Goal: Transaction & Acquisition: Purchase product/service

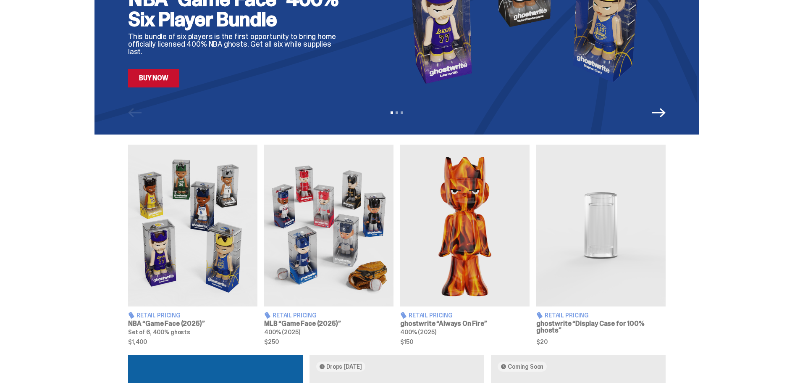
scroll to position [252, 0]
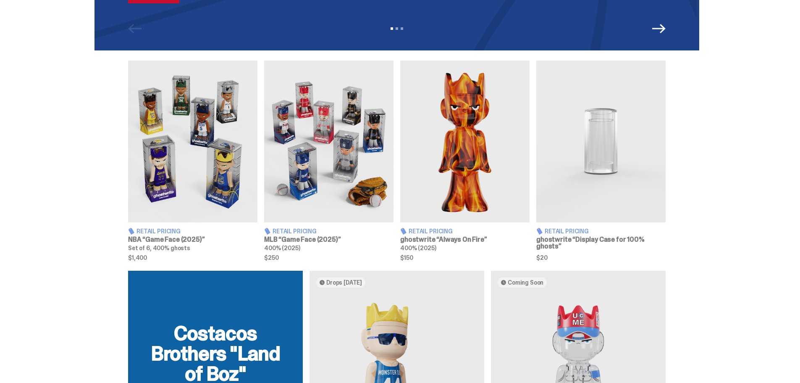
click at [194, 182] on img at bounding box center [192, 142] width 129 height 162
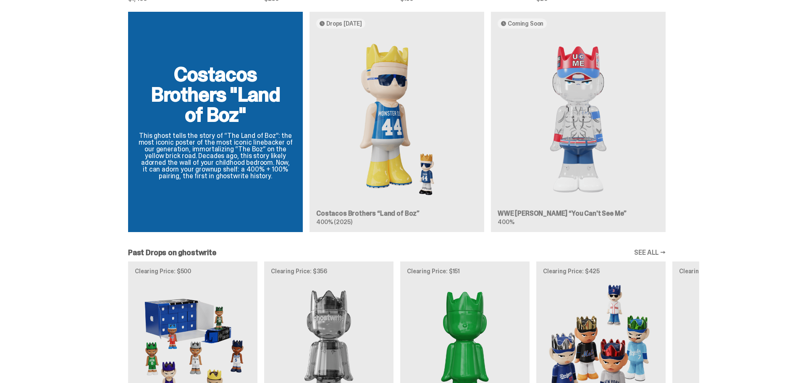
scroll to position [672, 0]
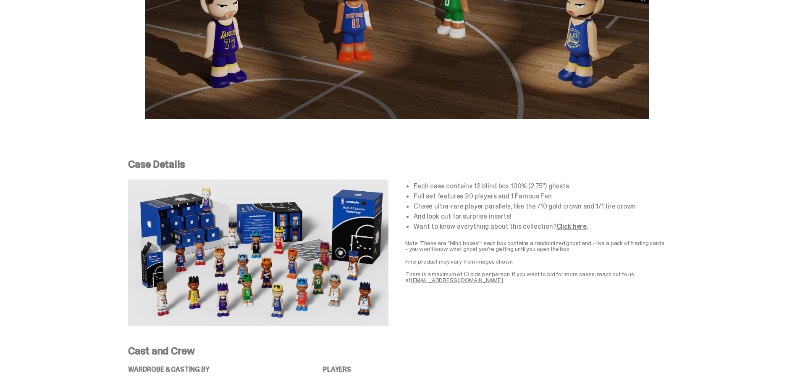
scroll to position [1513, 0]
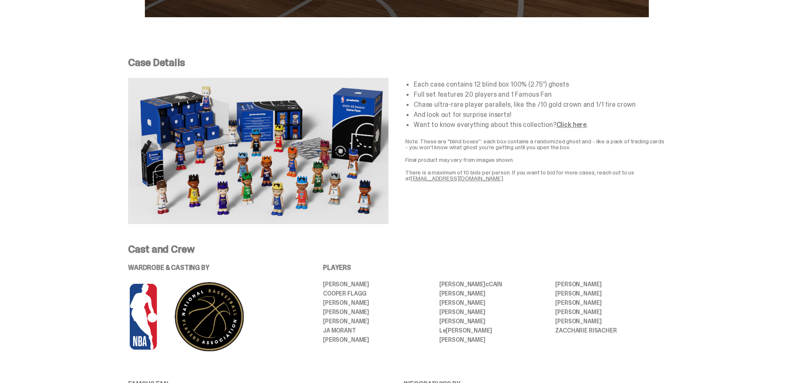
click at [557, 126] on link "Click here" at bounding box center [572, 124] width 30 height 9
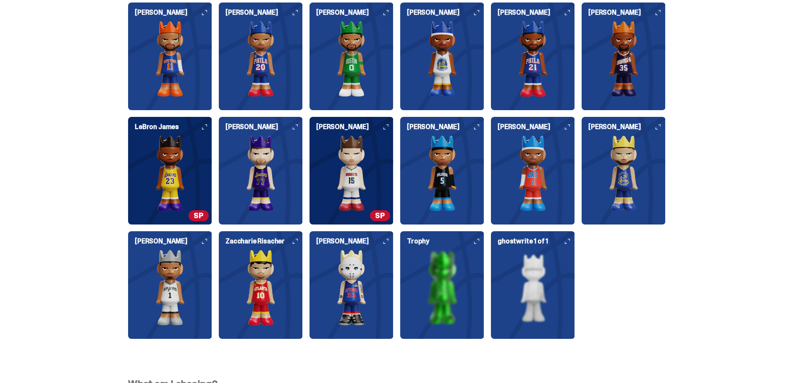
scroll to position [2269, 0]
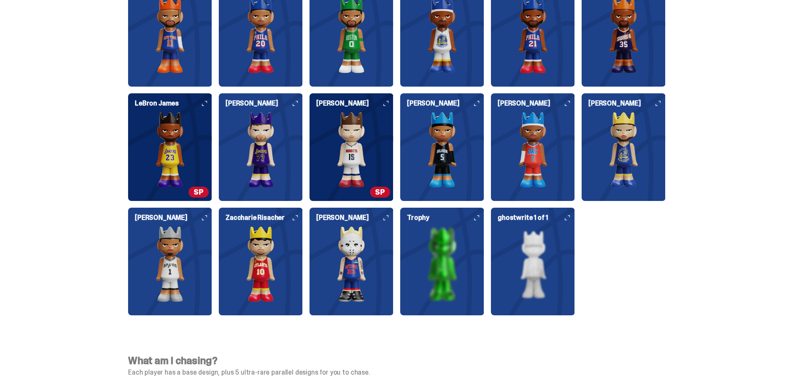
click at [345, 255] on img at bounding box center [352, 264] width 84 height 76
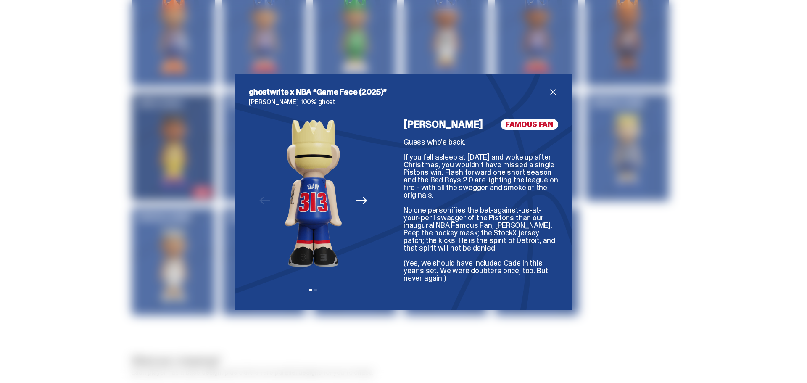
click at [350, 208] on div "Previous Next View slide 1 View slide 2" at bounding box center [313, 207] width 129 height 177
click at [356, 202] on icon "Next" at bounding box center [361, 200] width 11 height 11
click at [549, 91] on span "close" at bounding box center [553, 92] width 10 height 10
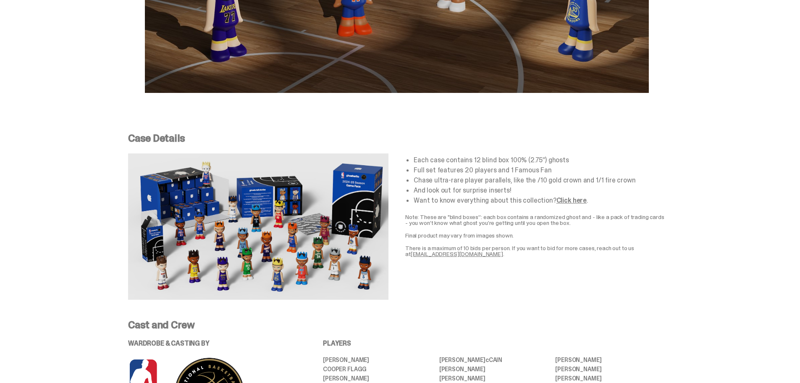
scroll to position [1436, 0]
click at [560, 198] on link "Click here" at bounding box center [572, 200] width 30 height 9
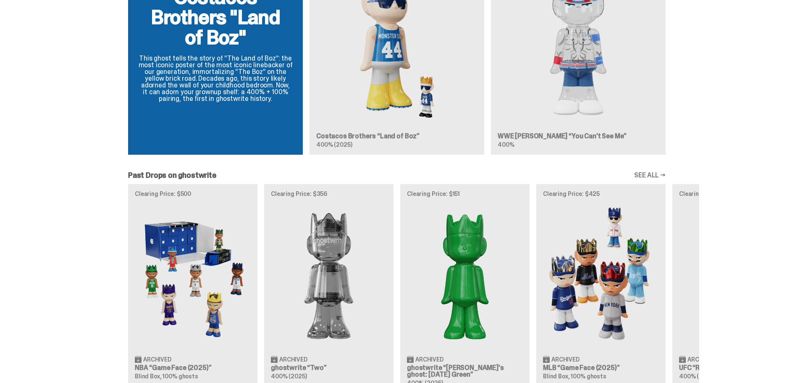
scroll to position [756, 0]
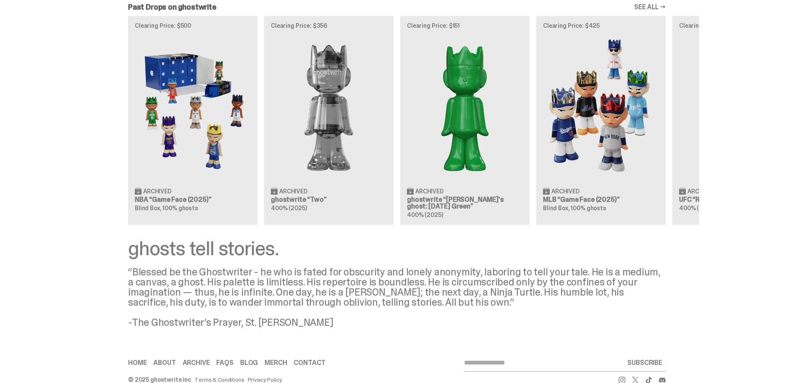
click at [596, 119] on div "Clearing Price: $500 Archived NBA “Game Face (2025)” Blind Box, 100% ghosts Cle…" at bounding box center [397, 120] width 605 height 208
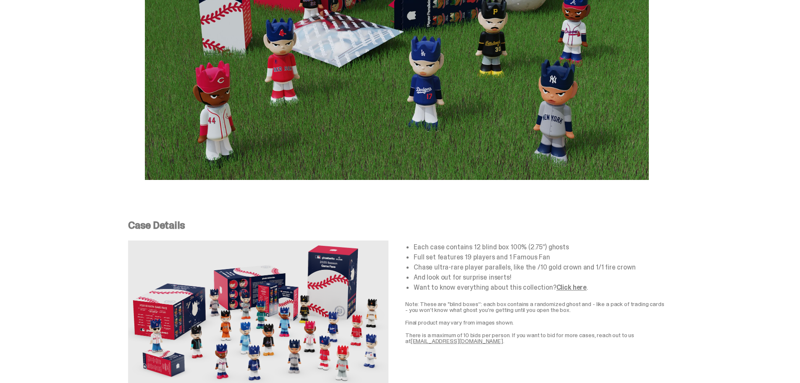
scroll to position [1513, 0]
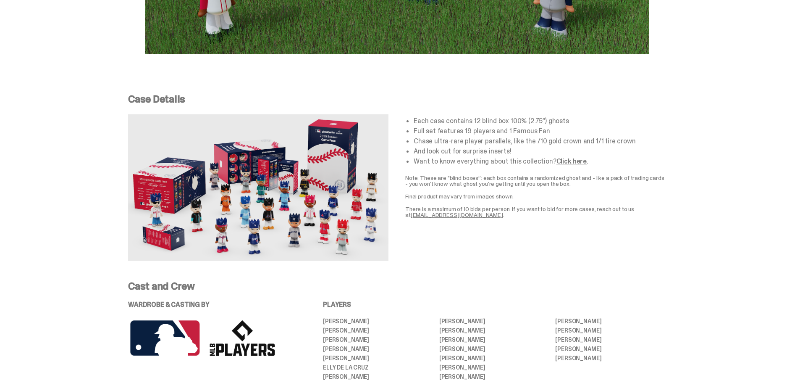
click at [565, 157] on link "Click here" at bounding box center [572, 161] width 30 height 9
